Goal: Information Seeking & Learning: Learn about a topic

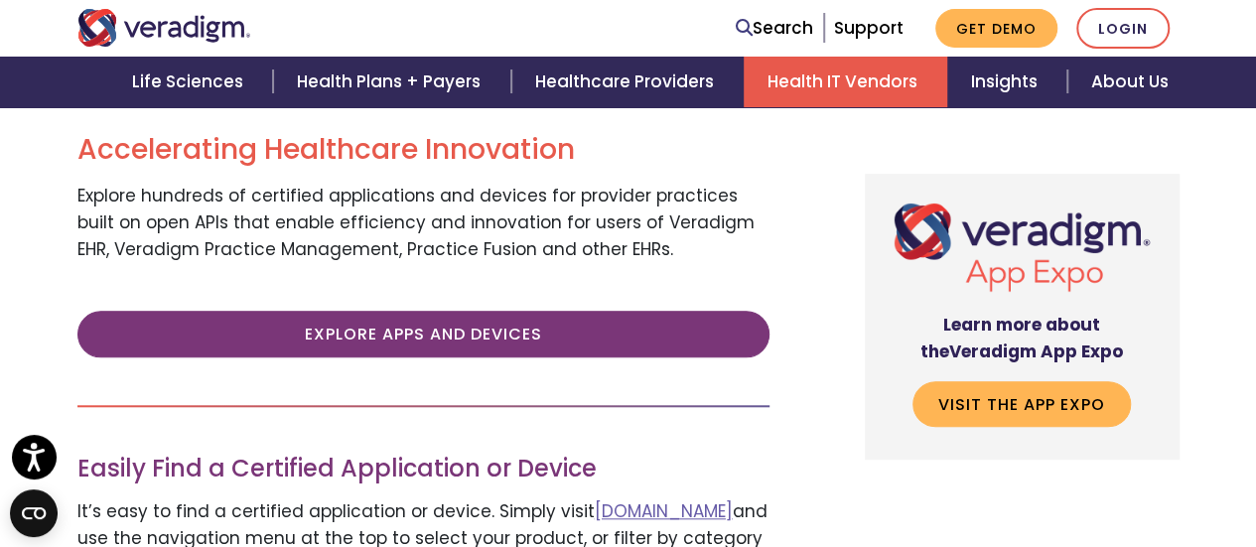
scroll to position [695, 0]
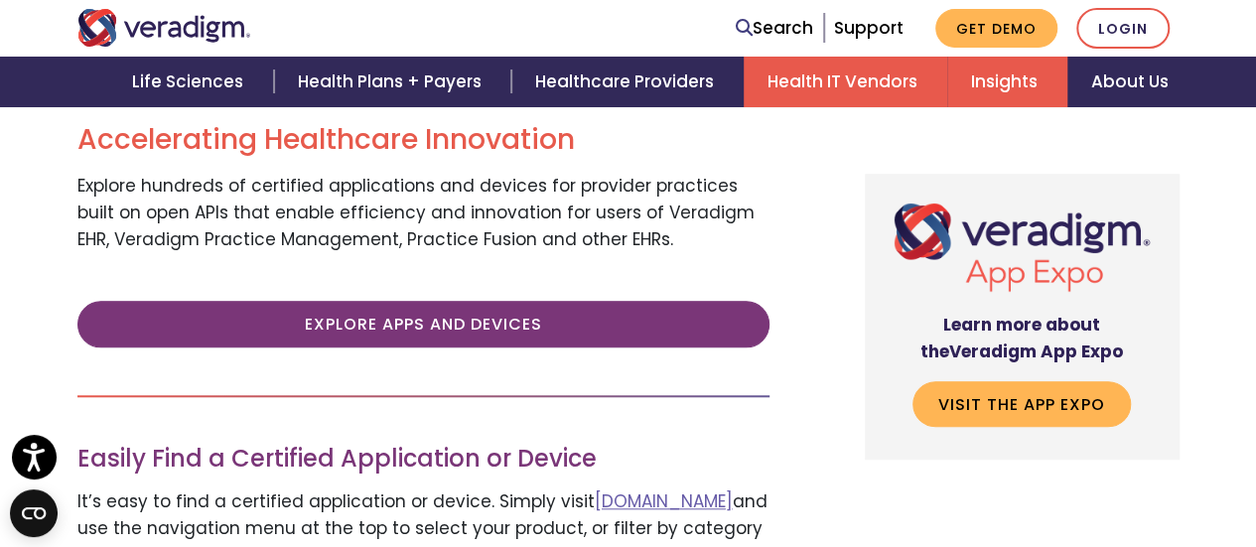
click at [1003, 68] on link "Insights" at bounding box center [1007, 82] width 120 height 51
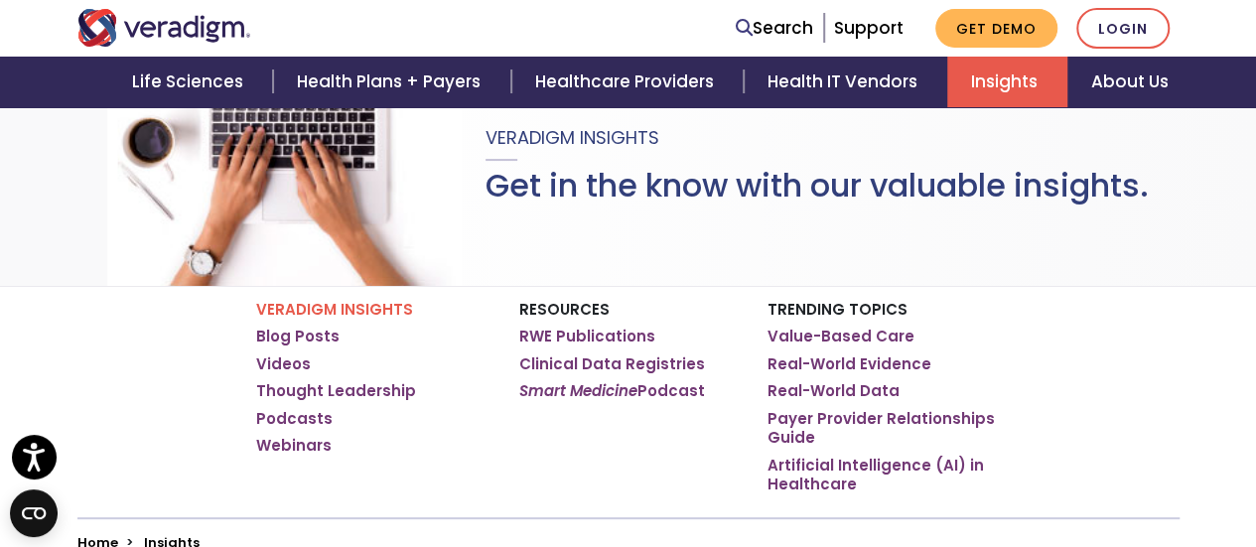
scroll to position [199, 0]
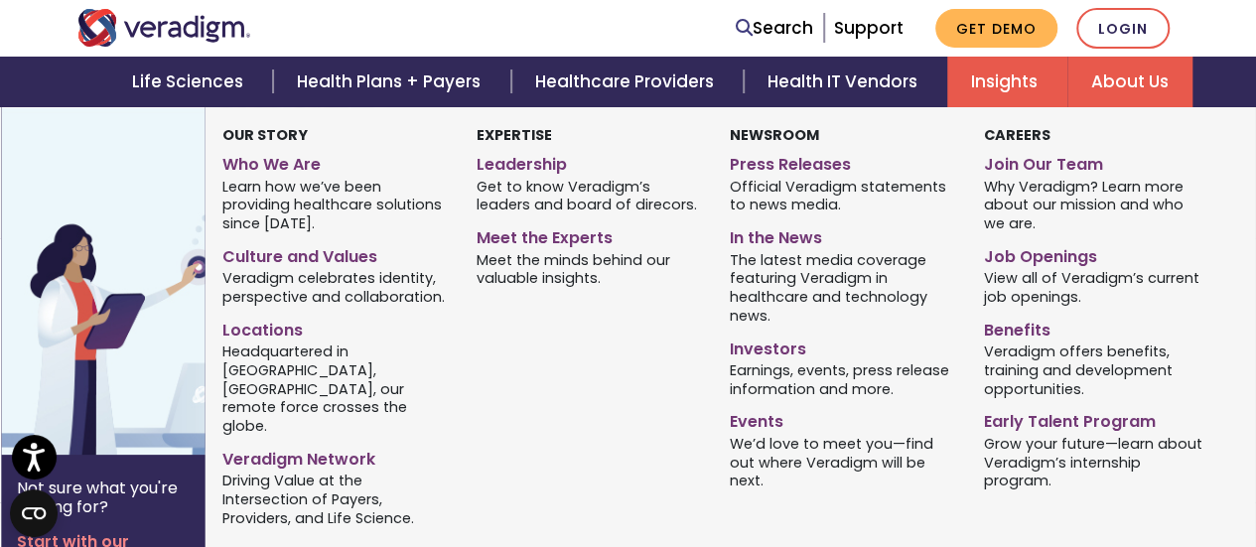
click at [1117, 80] on link "About Us" at bounding box center [1129, 82] width 125 height 51
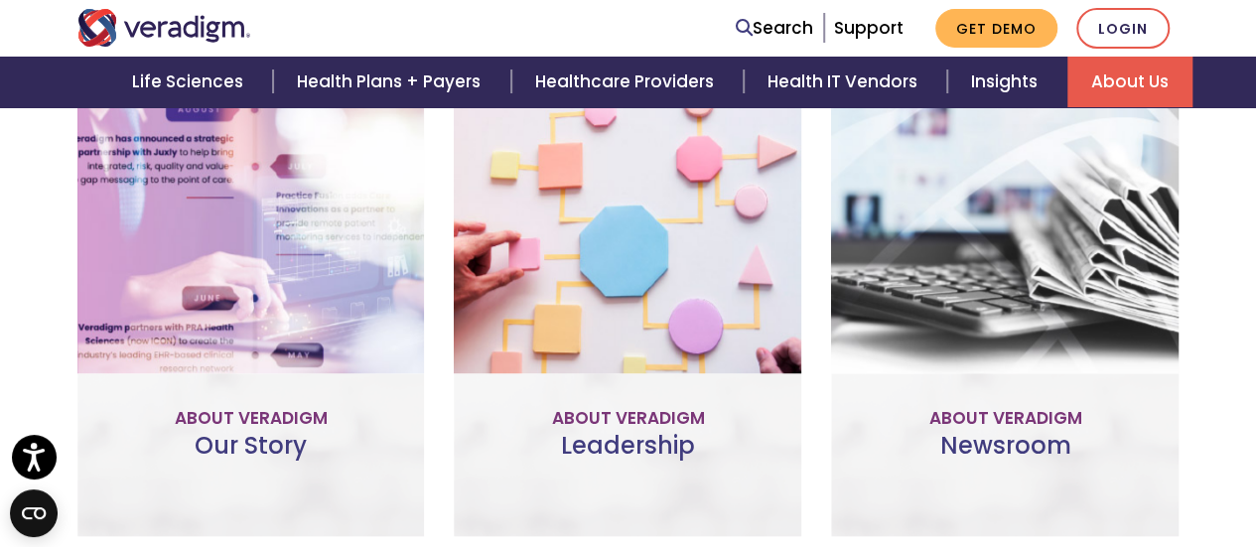
scroll to position [496, 0]
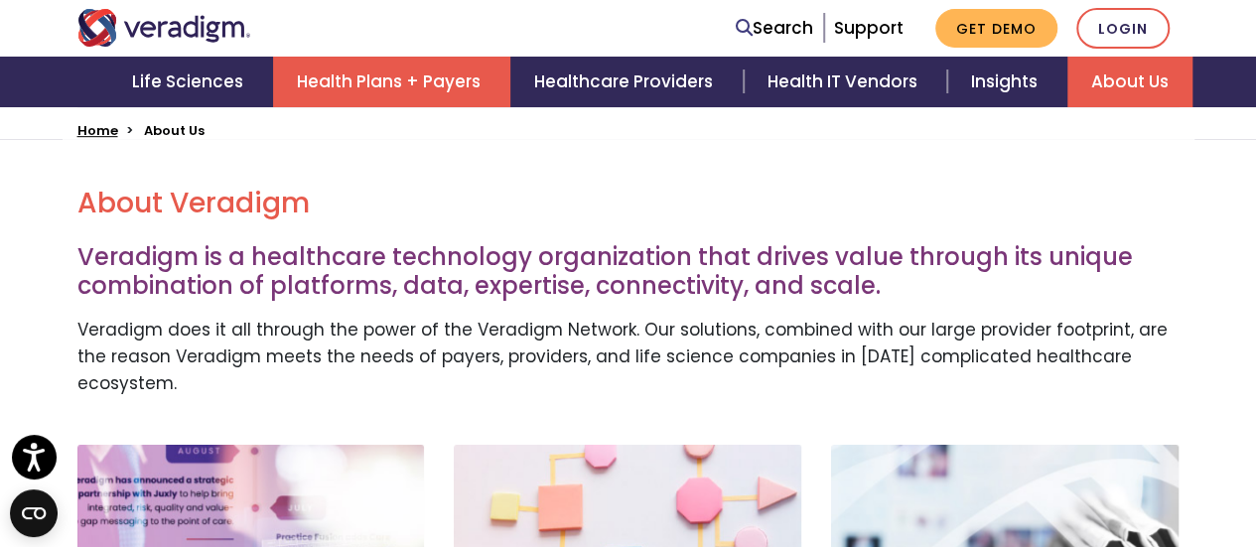
click at [453, 96] on link "Health Plans + Payers" at bounding box center [391, 82] width 237 height 51
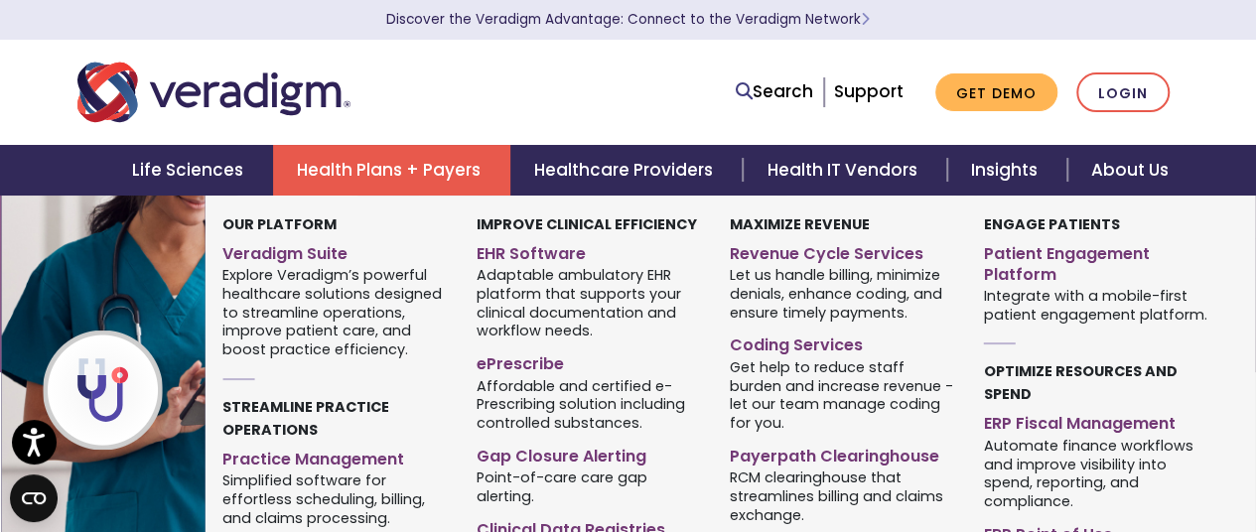
scroll to position [99, 0]
click at [320, 251] on link "Veradigm Suite" at bounding box center [334, 250] width 224 height 29
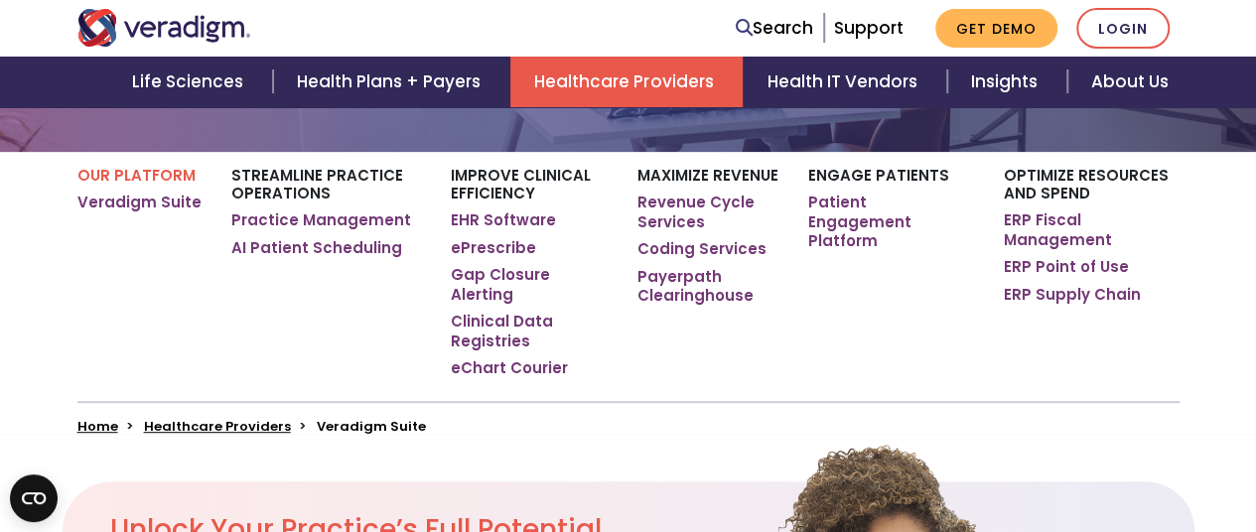
scroll to position [298, 0]
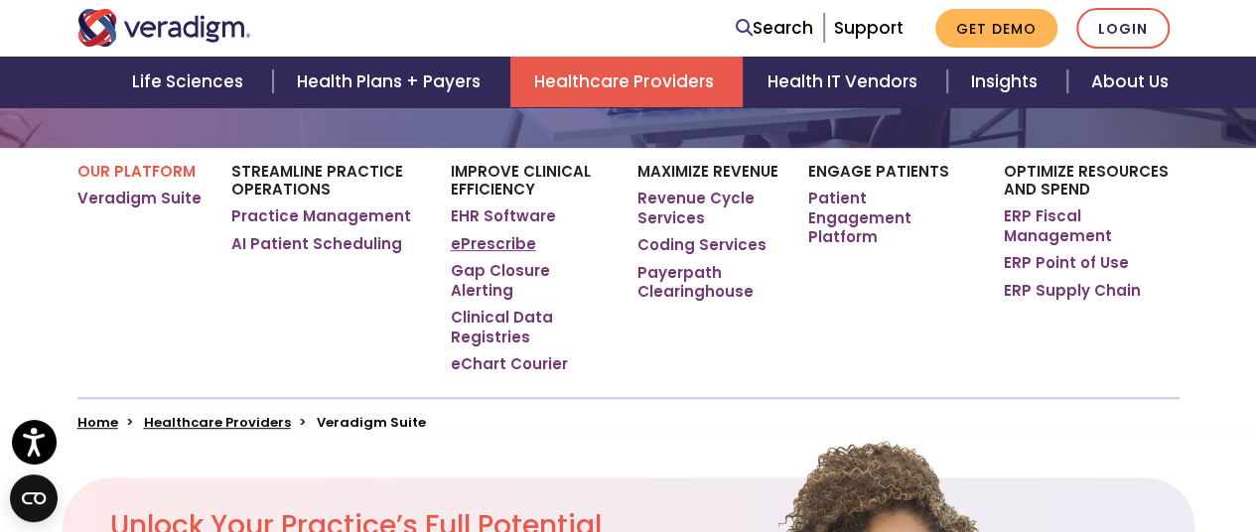
click at [492, 241] on link "ePrescribe" at bounding box center [493, 244] width 85 height 20
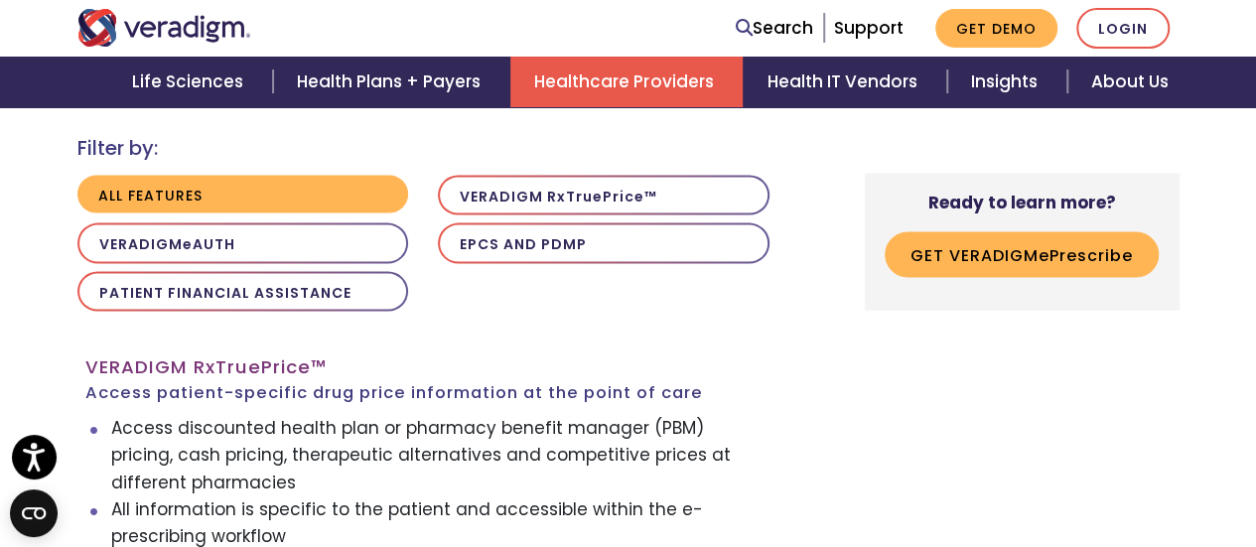
scroll to position [1985, 0]
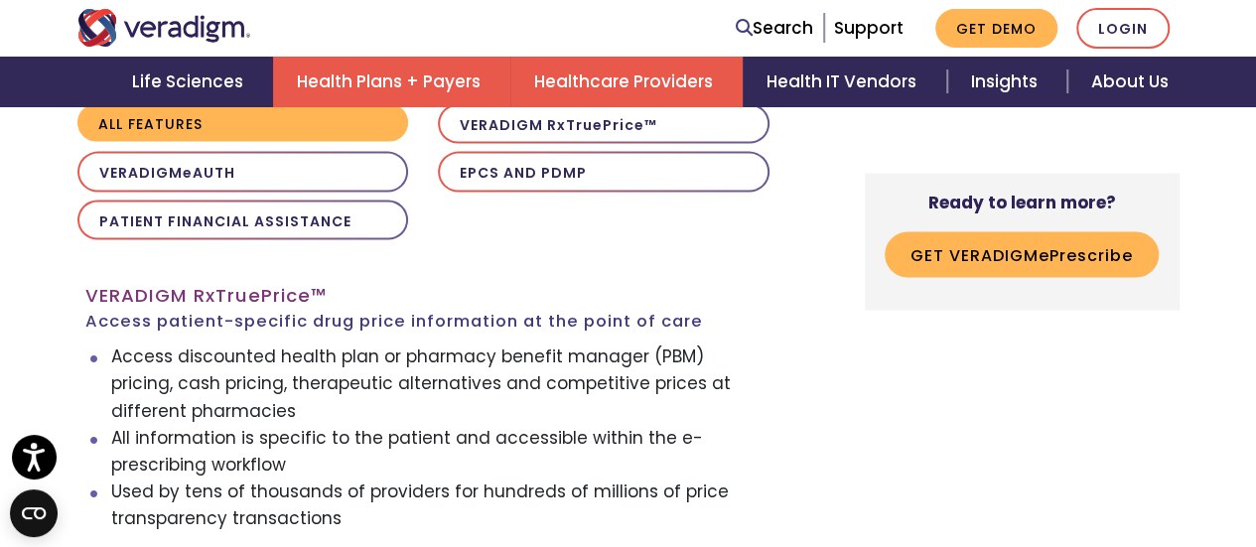
click at [423, 68] on link "Health Plans + Payers" at bounding box center [391, 82] width 237 height 51
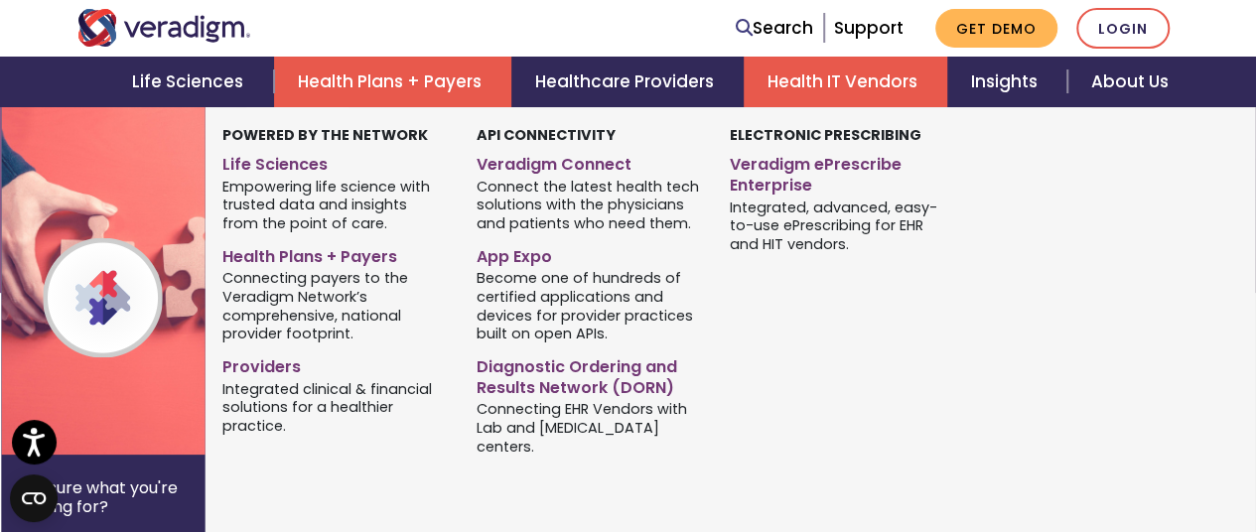
scroll to position [199, 0]
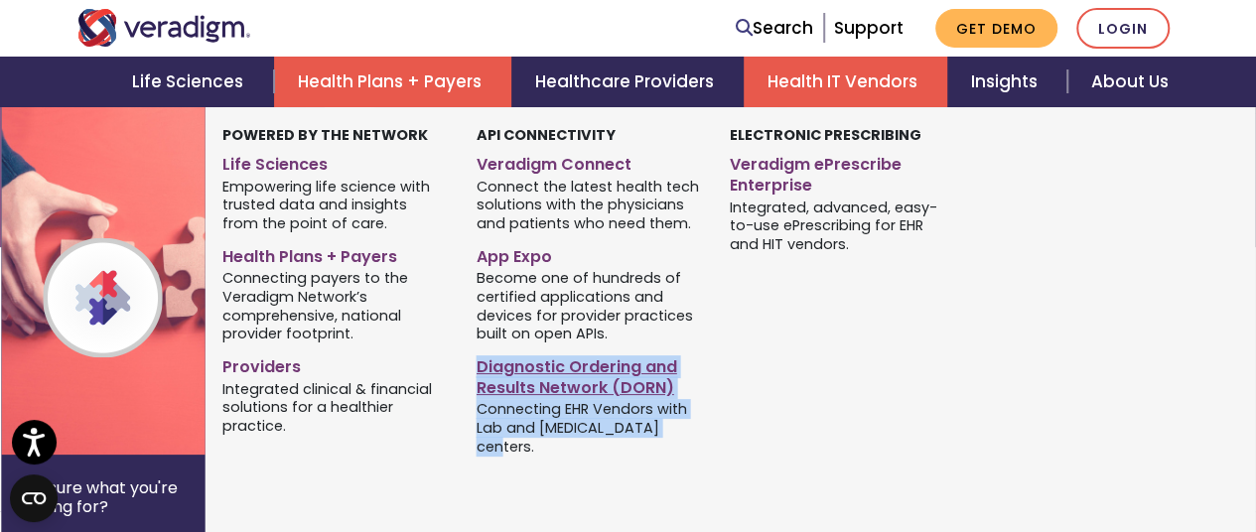
drag, startPoint x: 678, startPoint y: 427, endPoint x: 480, endPoint y: 372, distance: 204.9
click at [480, 372] on div "Diagnostic Ordering and Results Network (DORN) Connecting EHR Vendors with Lab …" at bounding box center [588, 403] width 224 height 109
copy div "Diagnostic Ordering and Results Network (DORN) Connecting EHR Vendors with Lab …"
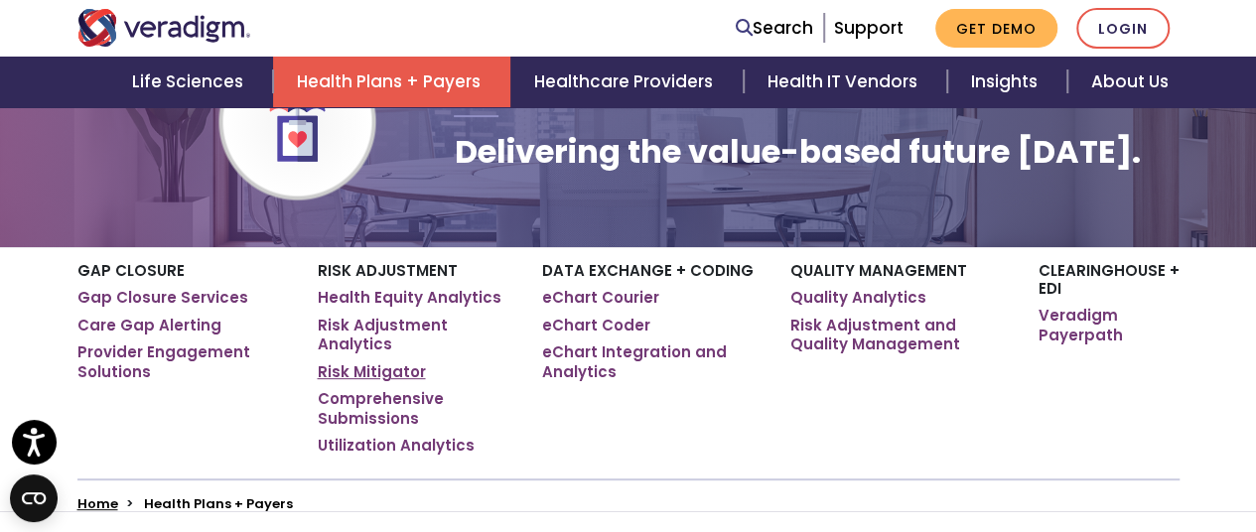
click at [385, 374] on link "Risk Mitigator" at bounding box center [371, 372] width 108 height 20
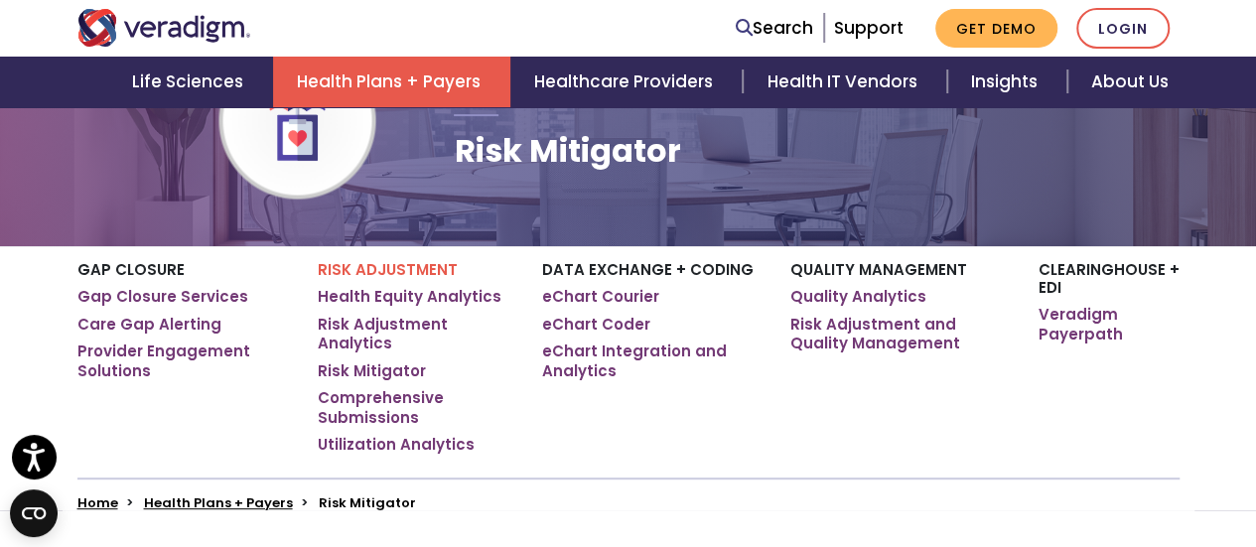
scroll to position [298, 0]
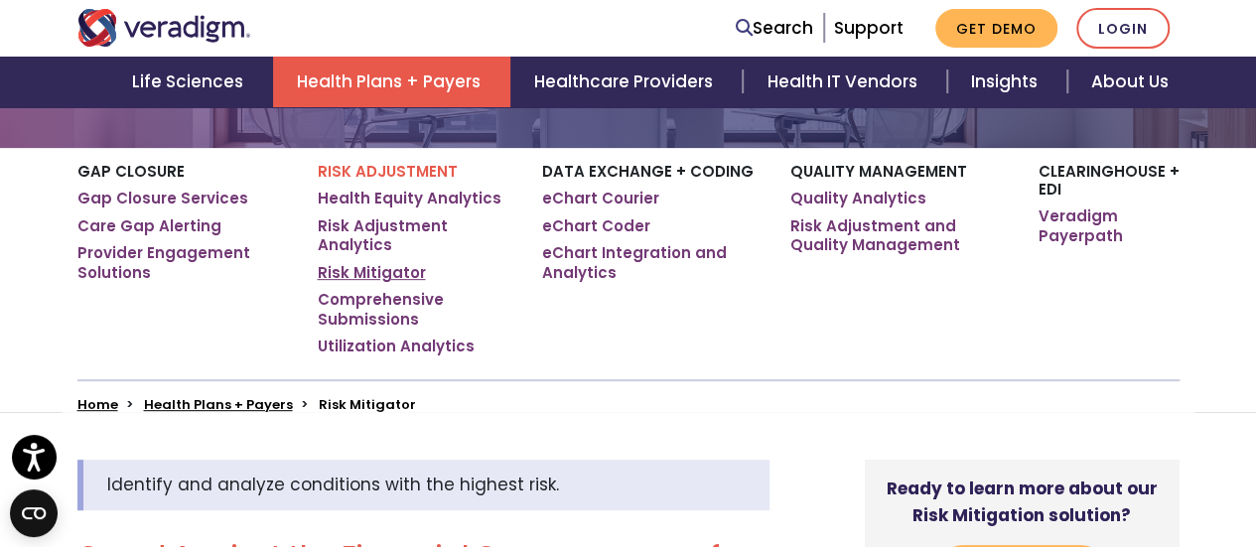
click at [405, 277] on link "Risk Mitigator" at bounding box center [371, 273] width 108 height 20
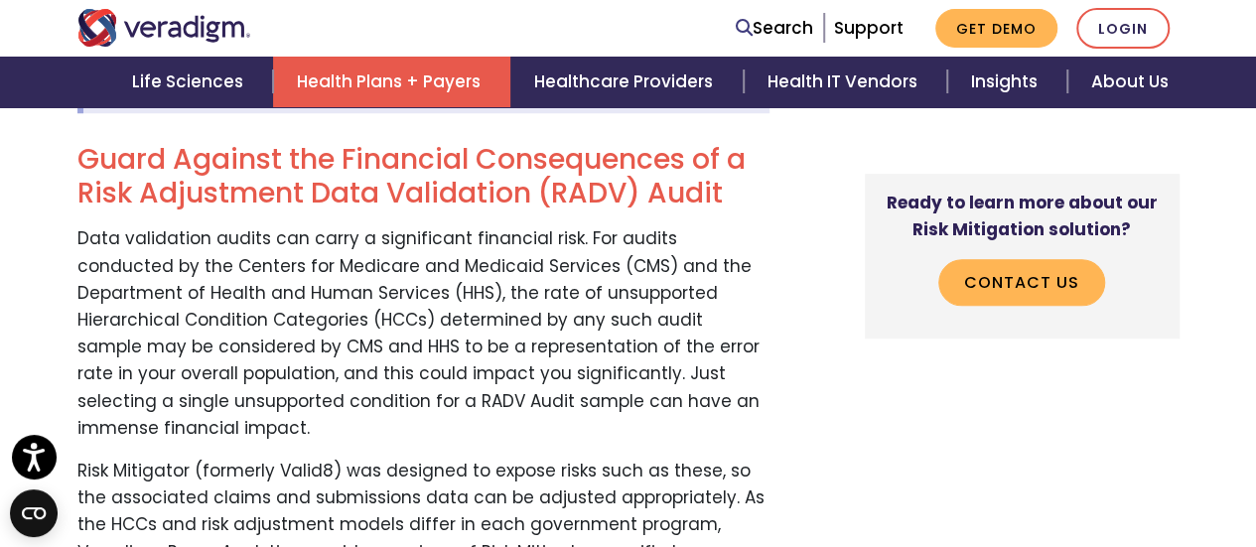
scroll to position [794, 0]
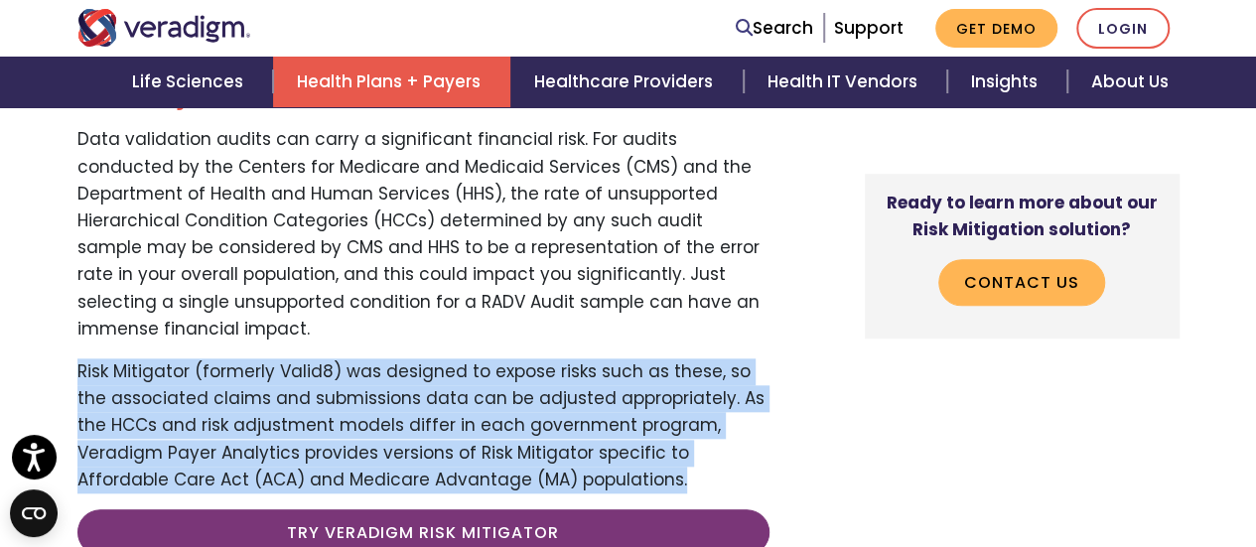
drag, startPoint x: 500, startPoint y: 456, endPoint x: 73, endPoint y: 346, distance: 440.6
copy p "Risk Mitigator (formerly Valid8) was designed to expose risks such as these, so…"
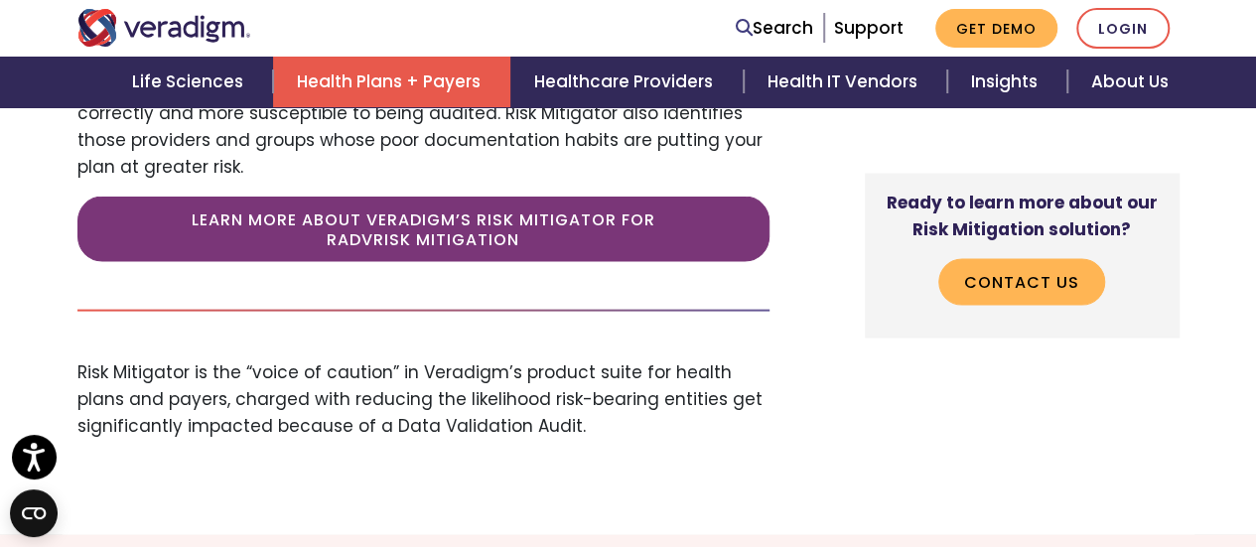
scroll to position [1886, 0]
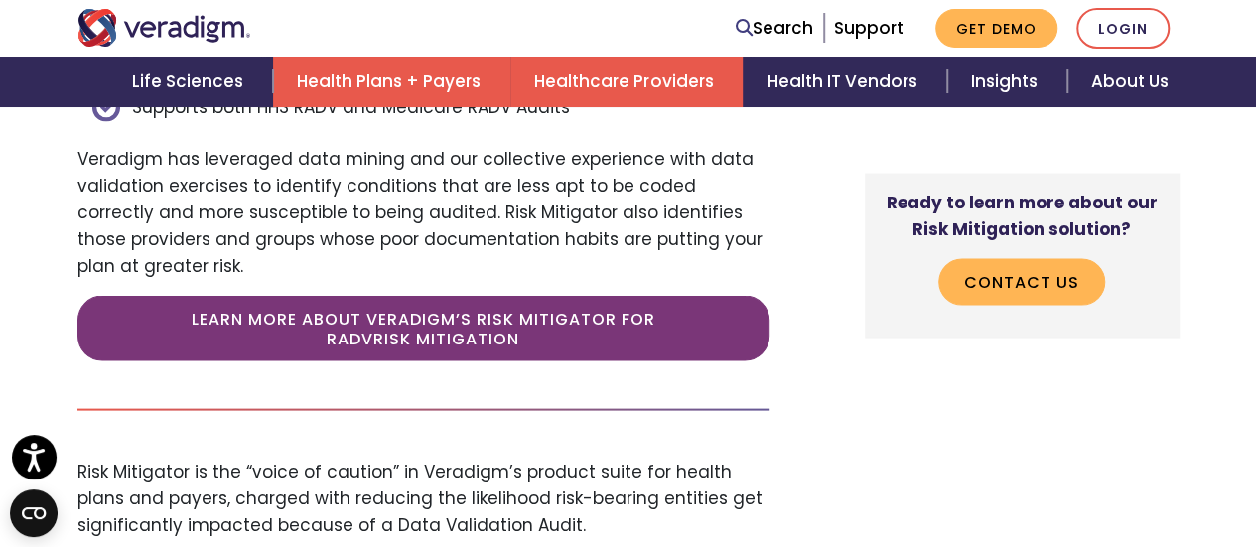
click at [658, 86] on link "Healthcare Providers" at bounding box center [626, 82] width 232 height 51
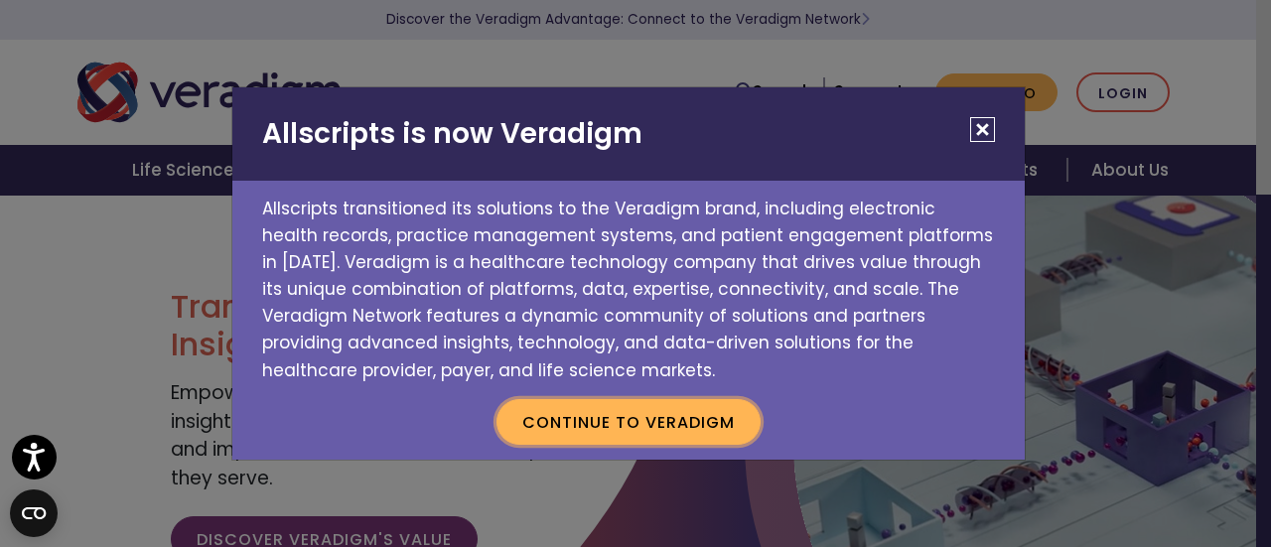
click at [705, 408] on button "Continue to Veradigm" at bounding box center [628, 422] width 264 height 46
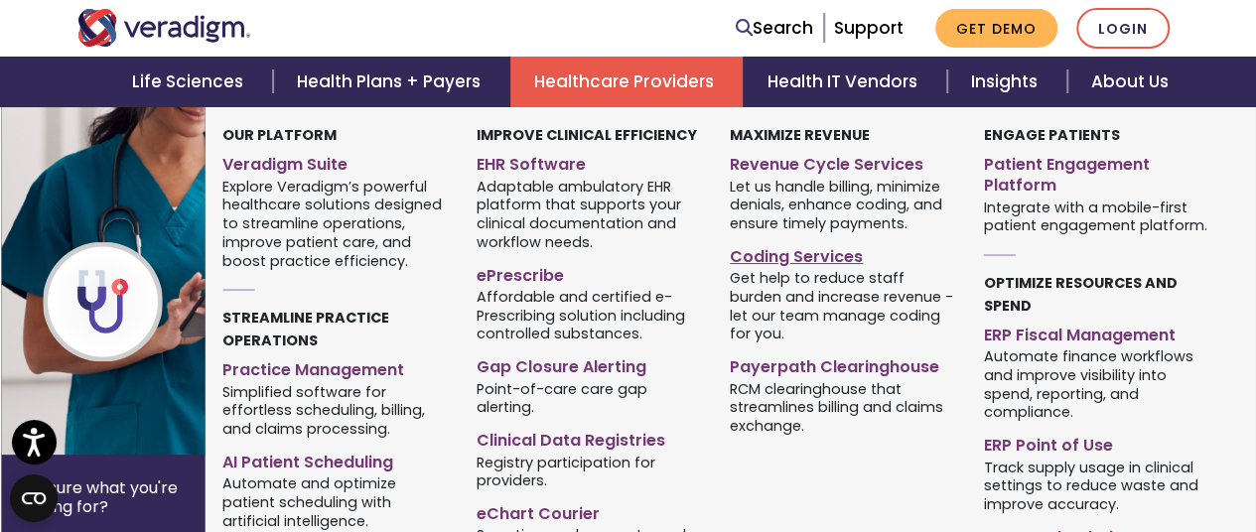
scroll to position [2286, 0]
